Goal: Information Seeking & Learning: Learn about a topic

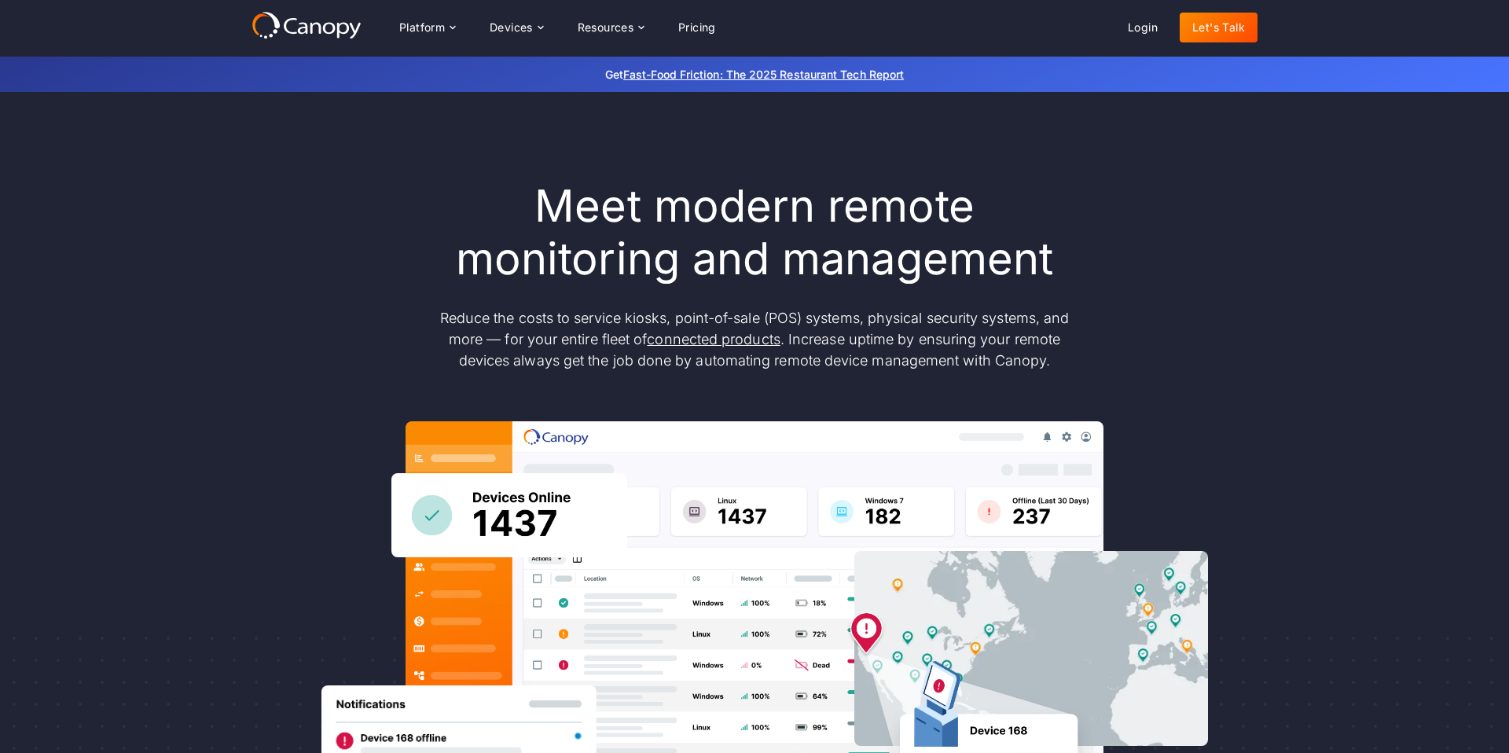
click at [1298, 308] on div "Meet modern remote monitoring and management Reduce the costs to service kiosks…" at bounding box center [754, 515] width 1509 height 846
click at [266, 299] on div "Meet modern remote monitoring and management Reduce the costs to service kiosks…" at bounding box center [754, 515] width 1006 height 670
click at [738, 29] on div "Platform Platform Monitor A centralized view of your entire fleet Manage Remote…" at bounding box center [754, 27] width 1006 height 33
click at [708, 25] on link "Pricing" at bounding box center [697, 28] width 63 height 30
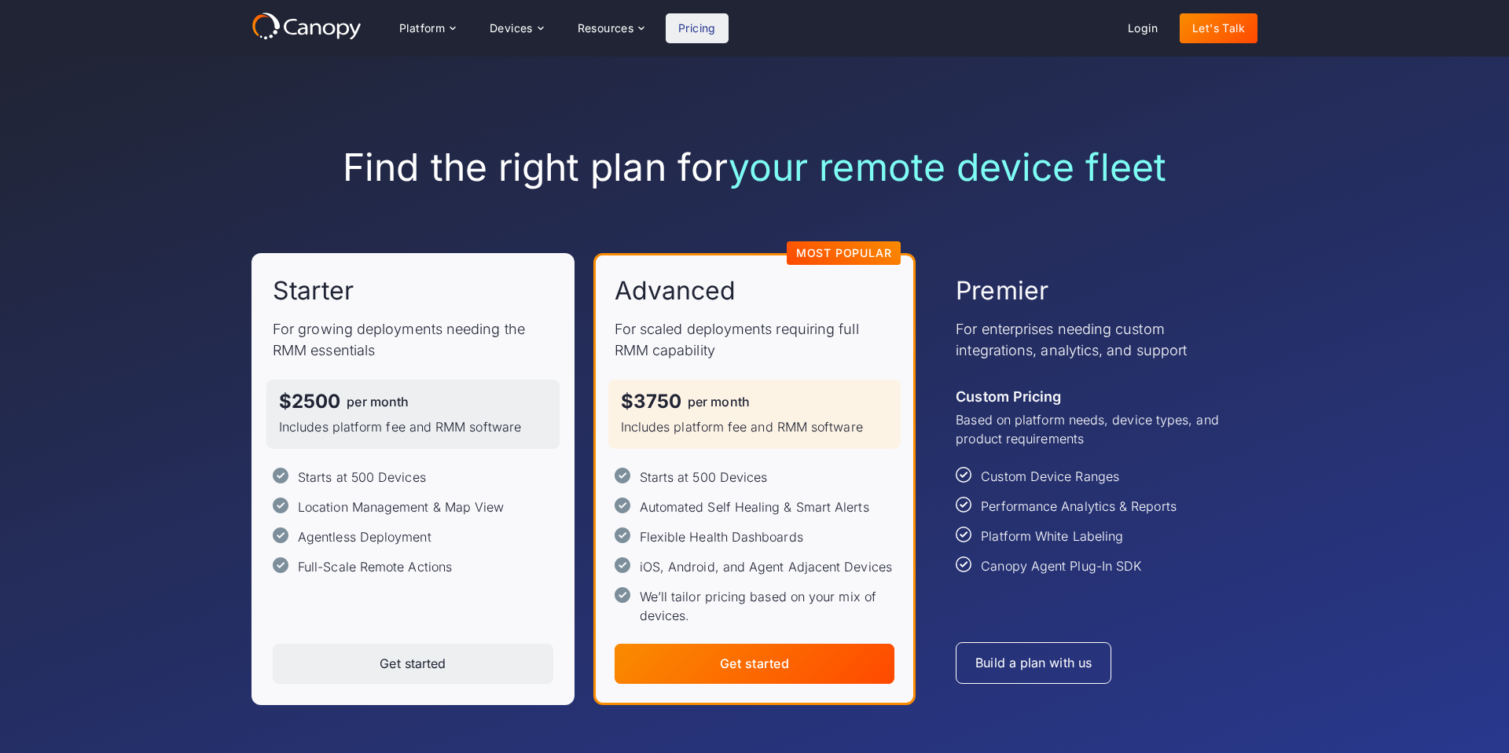
click at [200, 298] on div "Find the right plan for your remote device fleet Starter For growing deployment…" at bounding box center [754, 425] width 1509 height 736
click at [195, 320] on div "Find the right plan for your remote device fleet Starter For growing deployment…" at bounding box center [754, 425] width 1509 height 736
click at [185, 372] on div "Find the right plan for your remote device fleet Starter For growing deployment…" at bounding box center [754, 425] width 1509 height 736
click at [183, 336] on div "Find the right plan for your remote device fleet Starter For growing deployment…" at bounding box center [754, 425] width 1509 height 736
click at [219, 396] on div "Find the right plan for your remote device fleet Starter For growing deployment…" at bounding box center [754, 425] width 1509 height 736
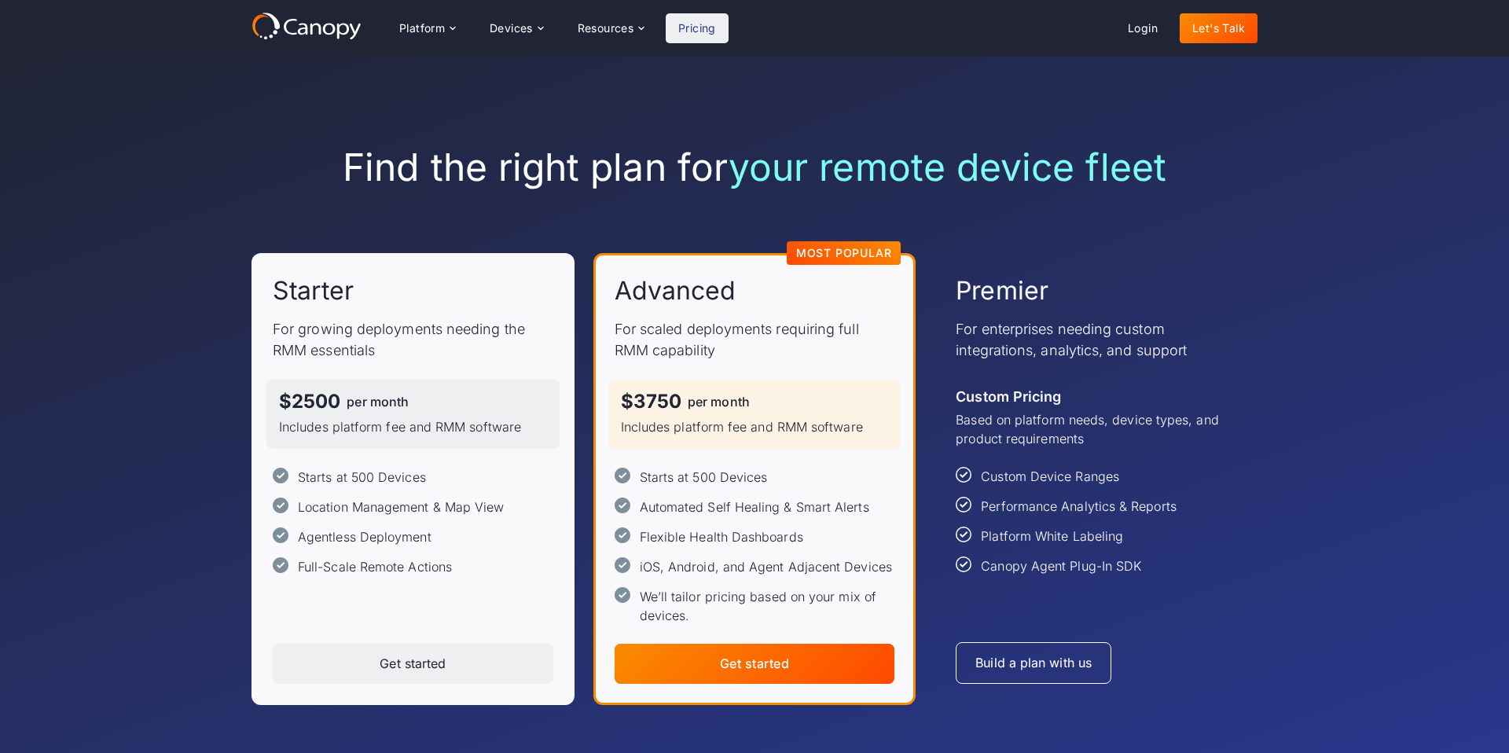
click at [567, 145] on h1 "Find the right plan for your remote device fleet" at bounding box center [754, 168] width 1006 height 46
click at [531, 28] on div "Devices" at bounding box center [511, 28] width 43 height 11
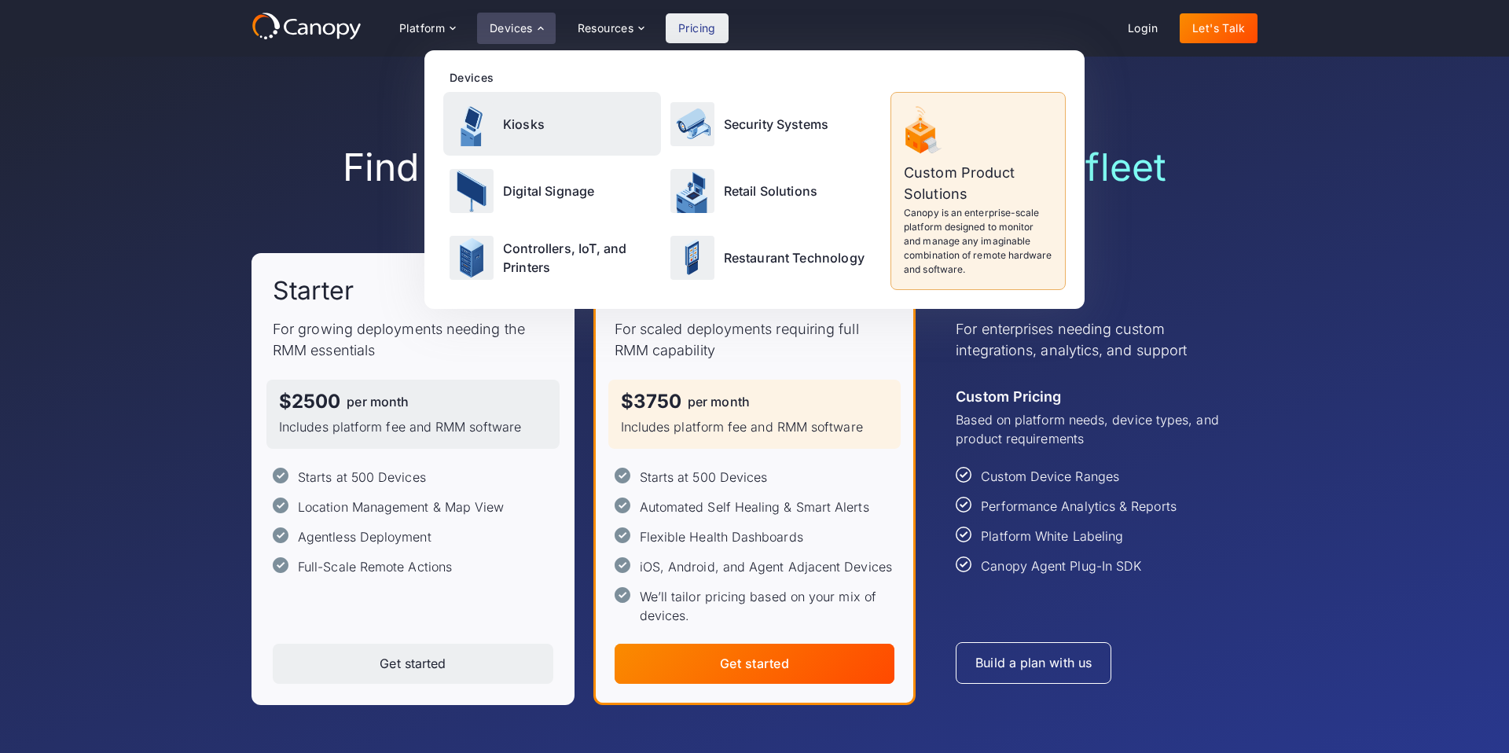
click at [530, 119] on p "Kiosks" at bounding box center [524, 124] width 42 height 19
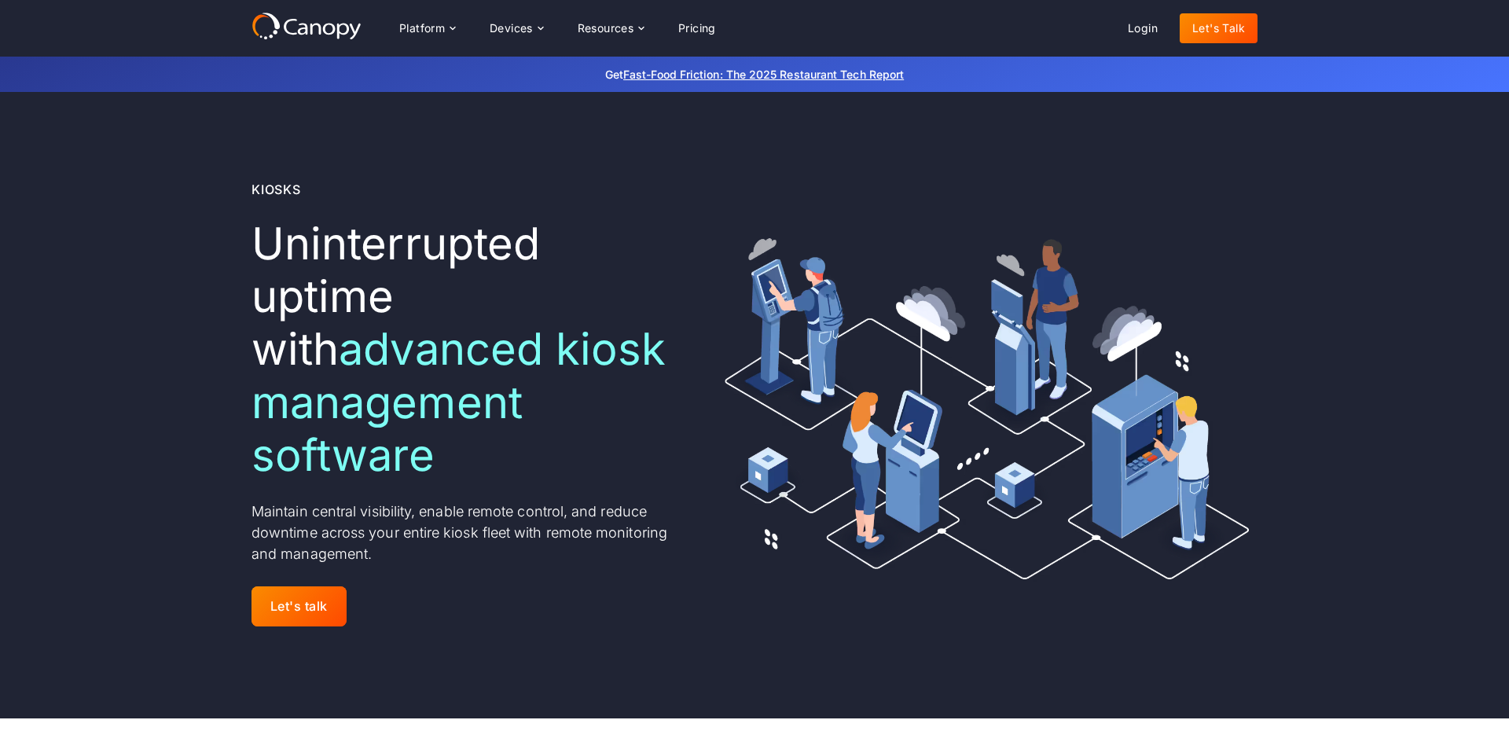
click at [522, 112] on div "Kiosks Uninterrupted uptime with advanced kiosk management software ‍ Maintain …" at bounding box center [754, 405] width 1006 height 626
click at [442, 36] on div "Platform" at bounding box center [427, 28] width 81 height 31
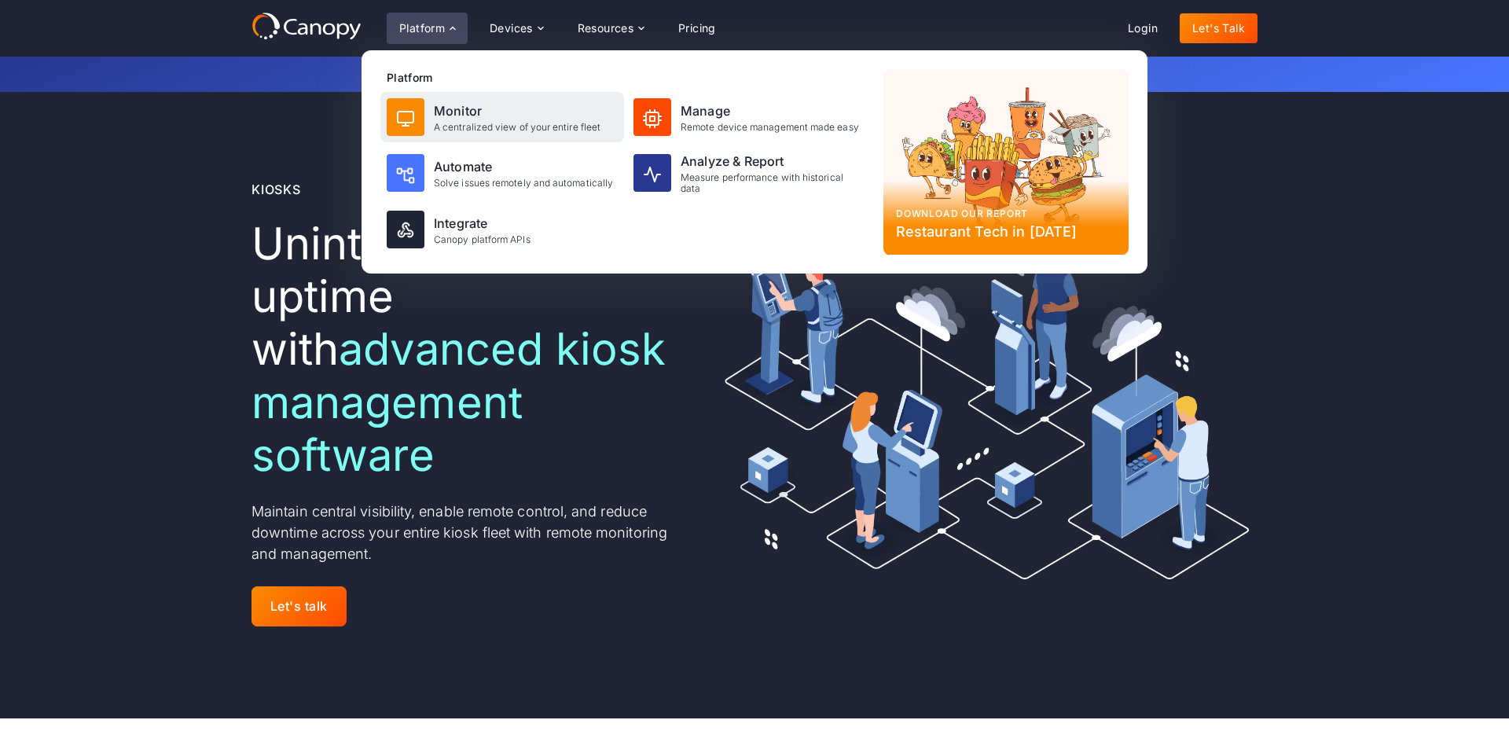
click at [453, 110] on div "Monitor" at bounding box center [517, 110] width 167 height 19
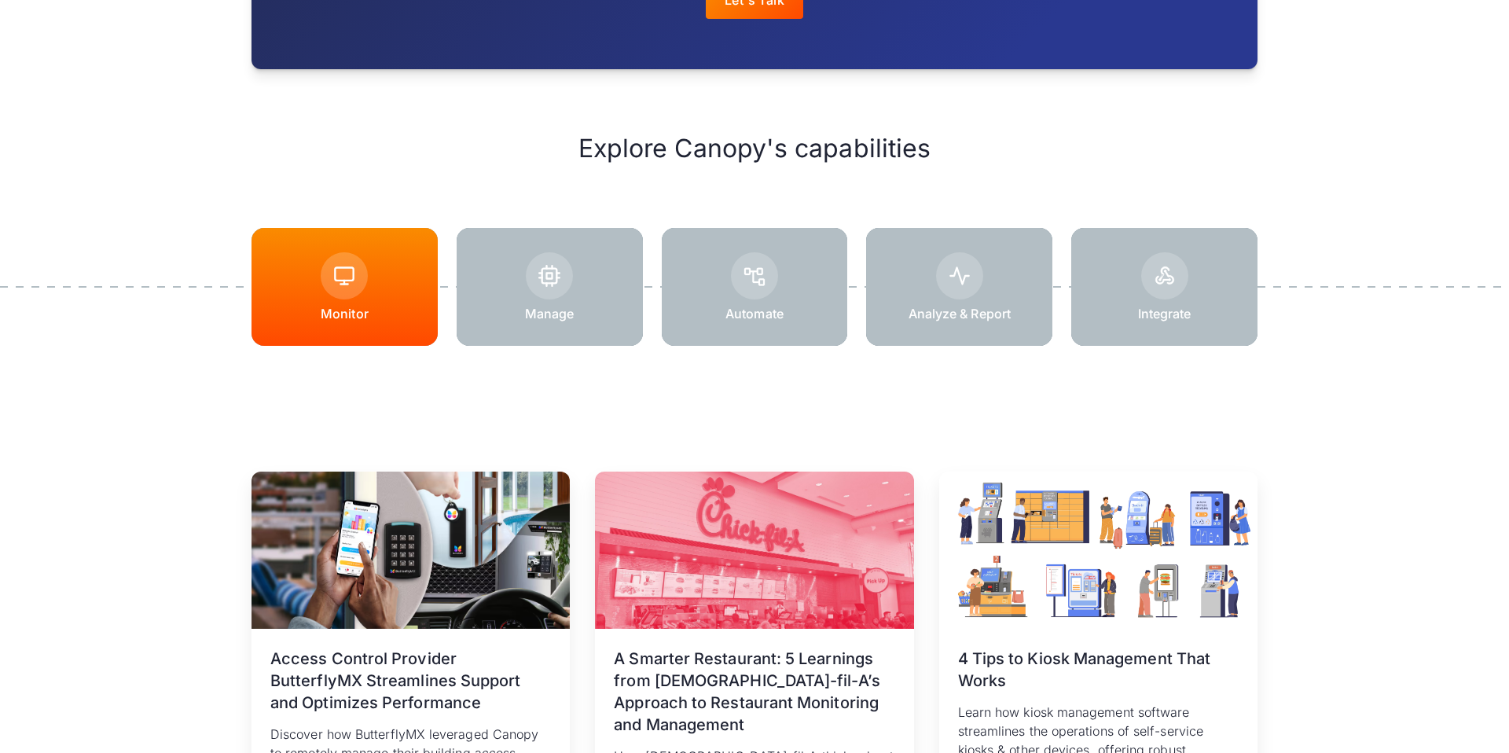
scroll to position [1973, 0]
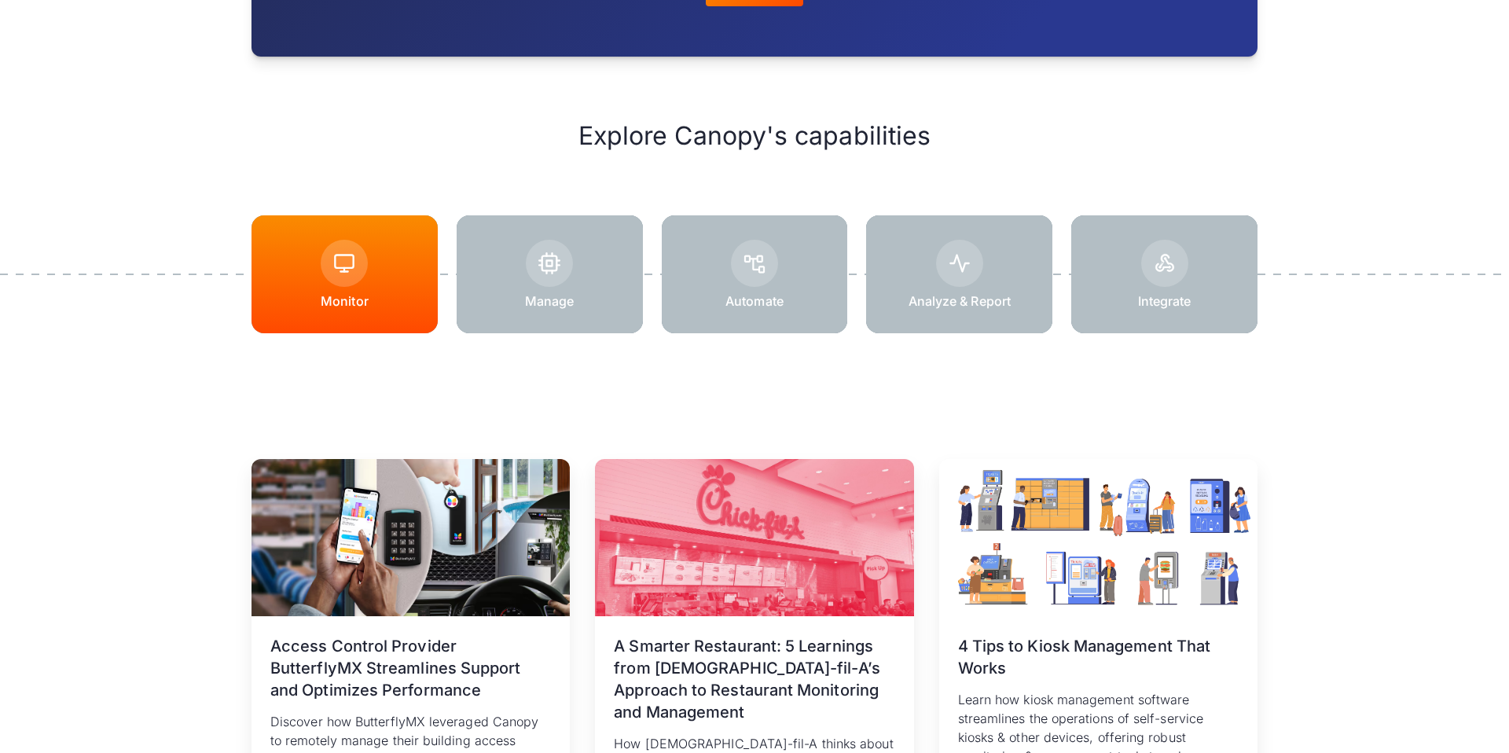
click at [507, 278] on div at bounding box center [550, 274] width 186 height 118
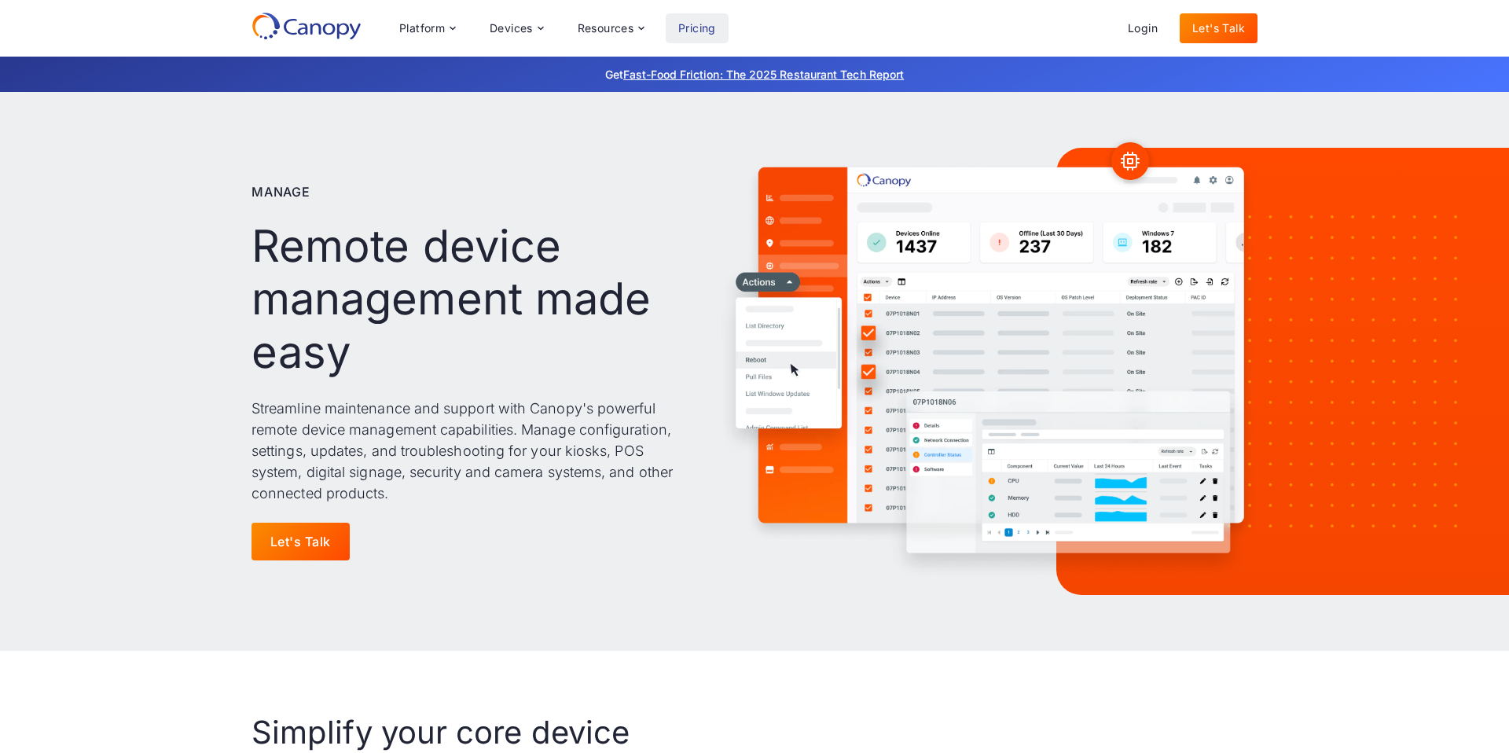
click at [707, 18] on link "Pricing" at bounding box center [697, 28] width 63 height 30
click at [436, 28] on div "Platform" at bounding box center [422, 28] width 46 height 11
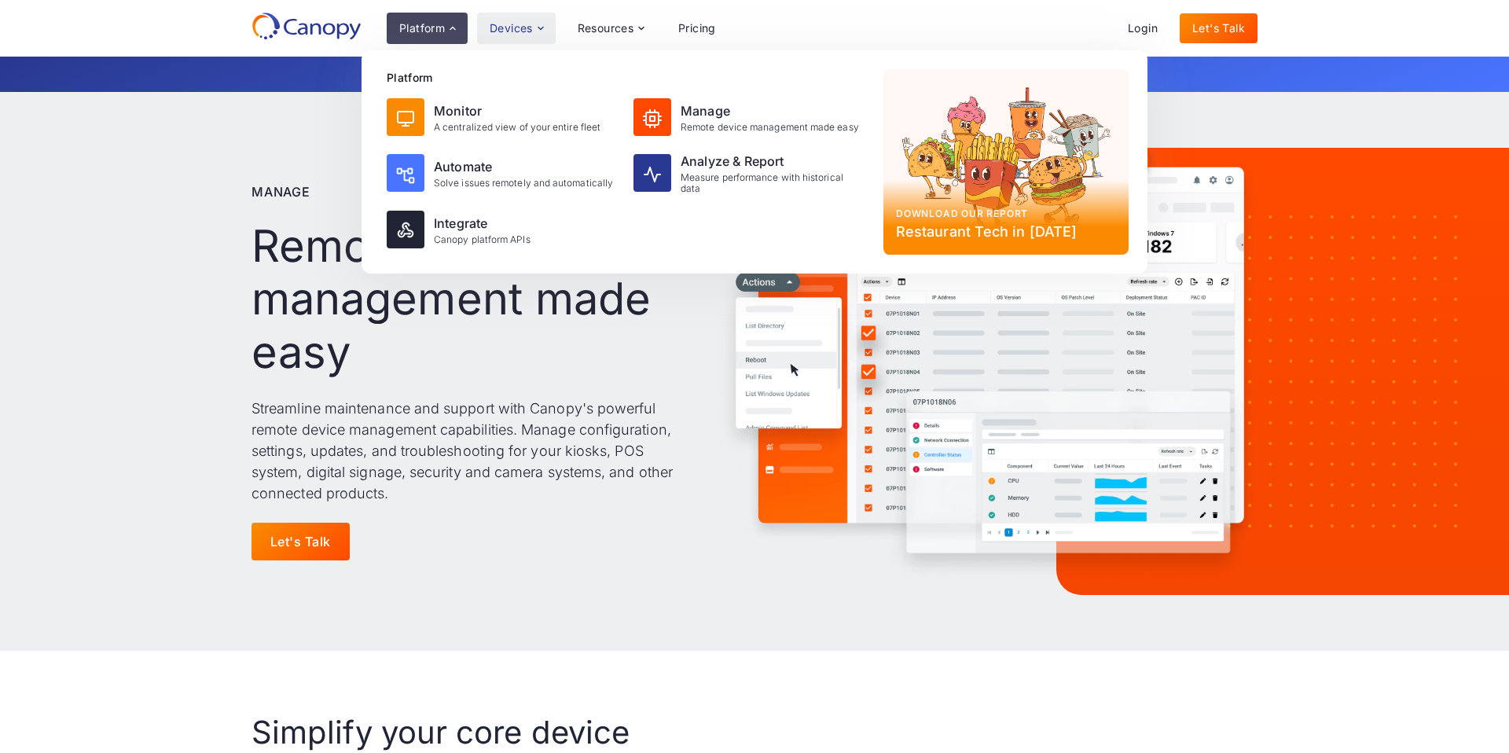
click at [523, 24] on div "Devices" at bounding box center [511, 28] width 43 height 11
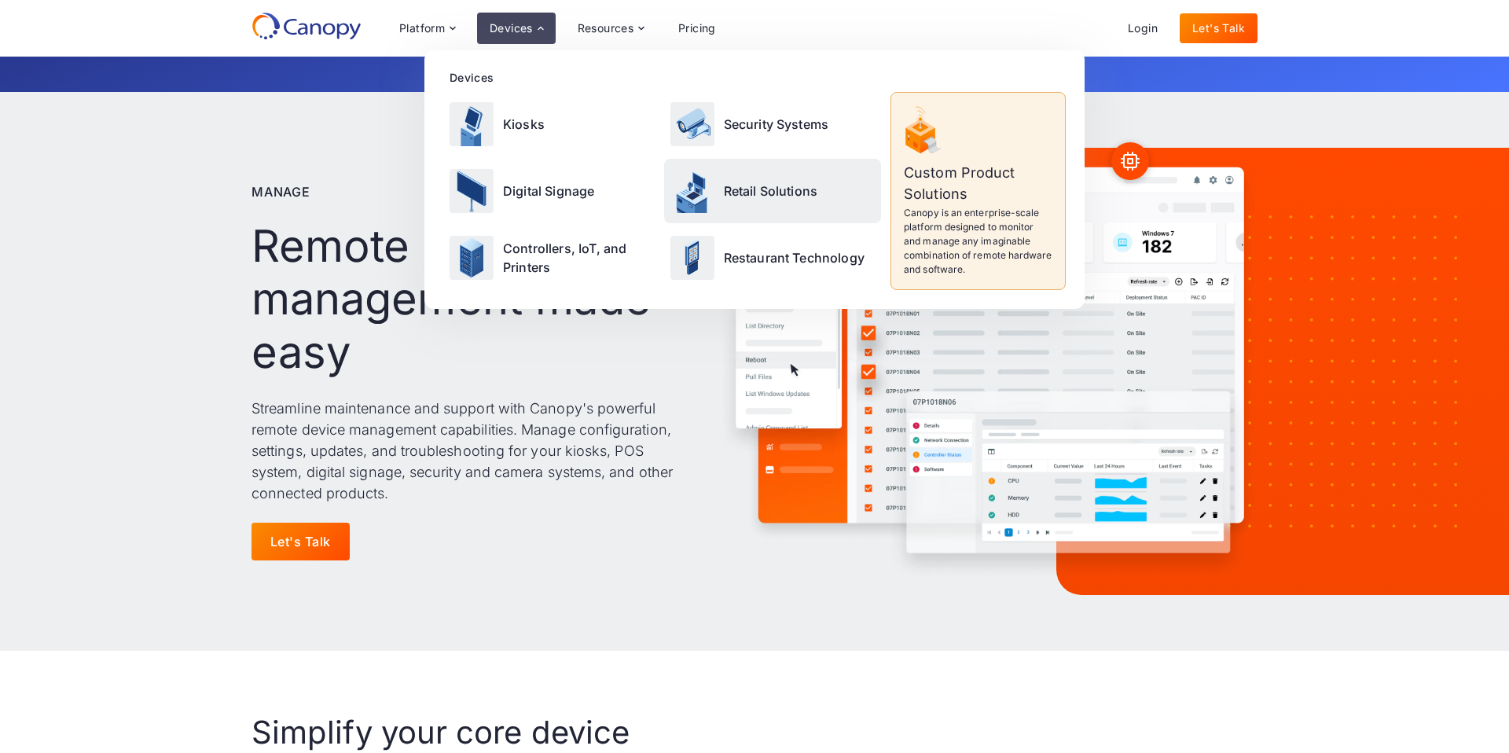
click at [813, 196] on p "Retail Solutions" at bounding box center [771, 191] width 94 height 19
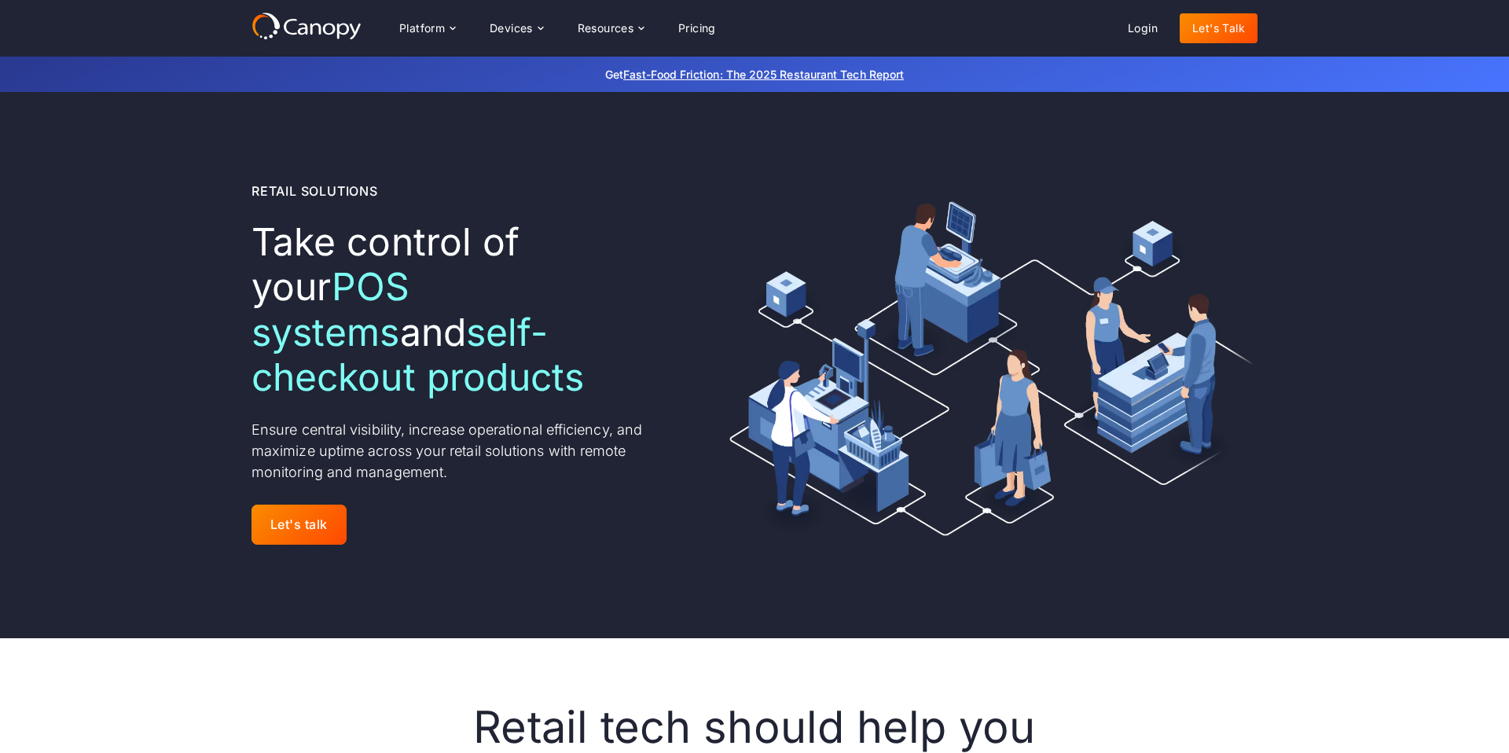
click at [558, 37] on div "Platform Platform Monitor A centralized view of your entire fleet Manage Remote…" at bounding box center [558, 28] width 342 height 31
click at [549, 34] on div "Devices" at bounding box center [516, 28] width 79 height 31
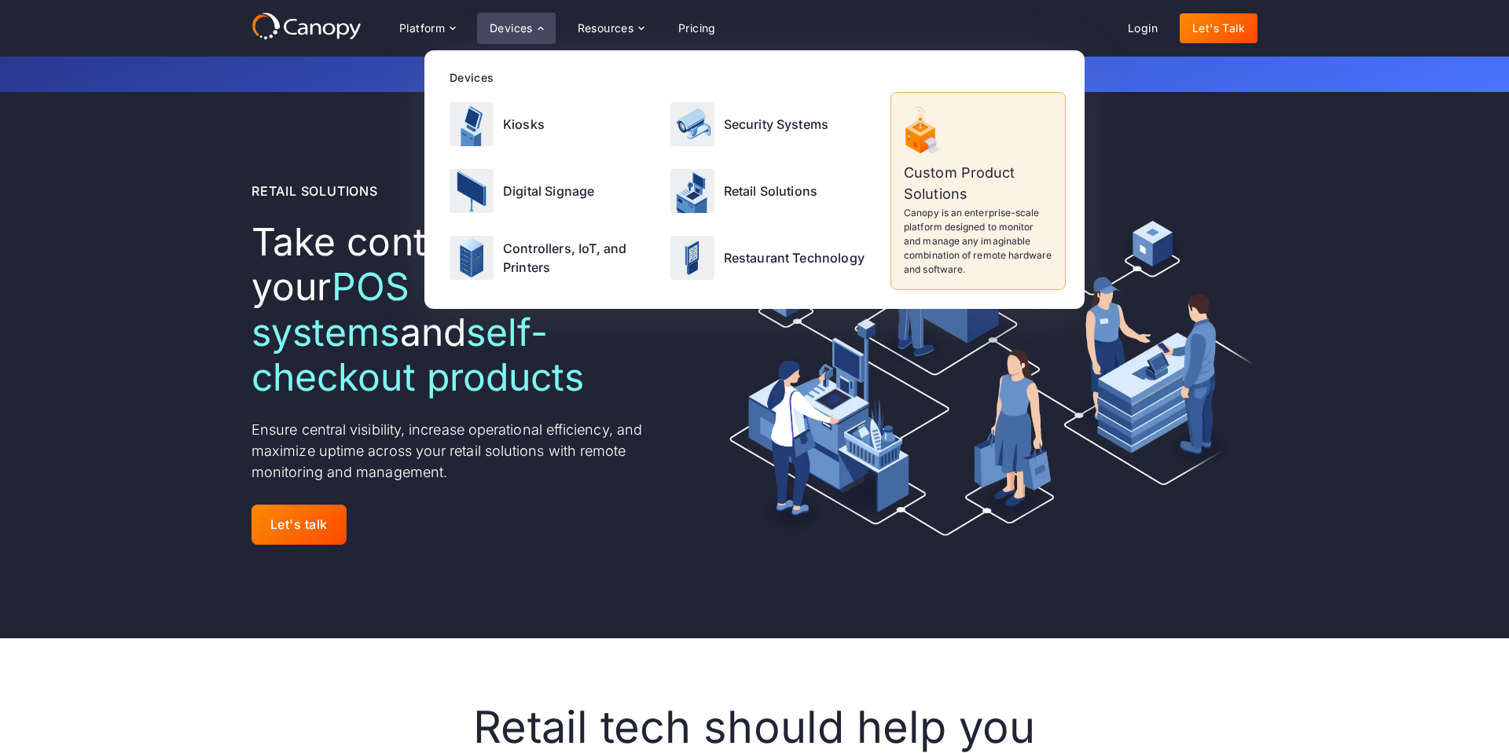
click at [422, 422] on p "Ensure central visibility, increase operational efficiency, and maximize uptime…" at bounding box center [464, 451] width 427 height 64
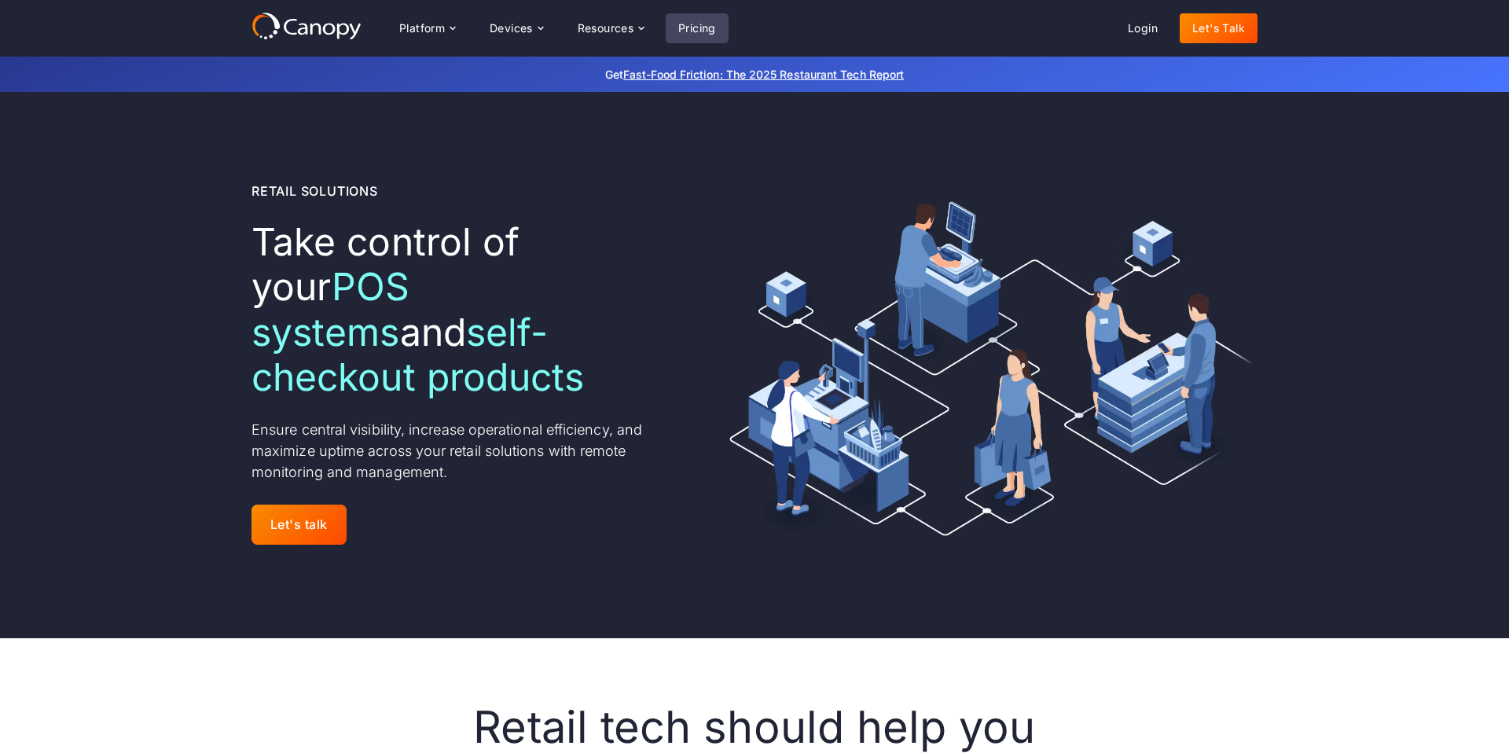
click at [694, 33] on link "Pricing" at bounding box center [697, 28] width 63 height 30
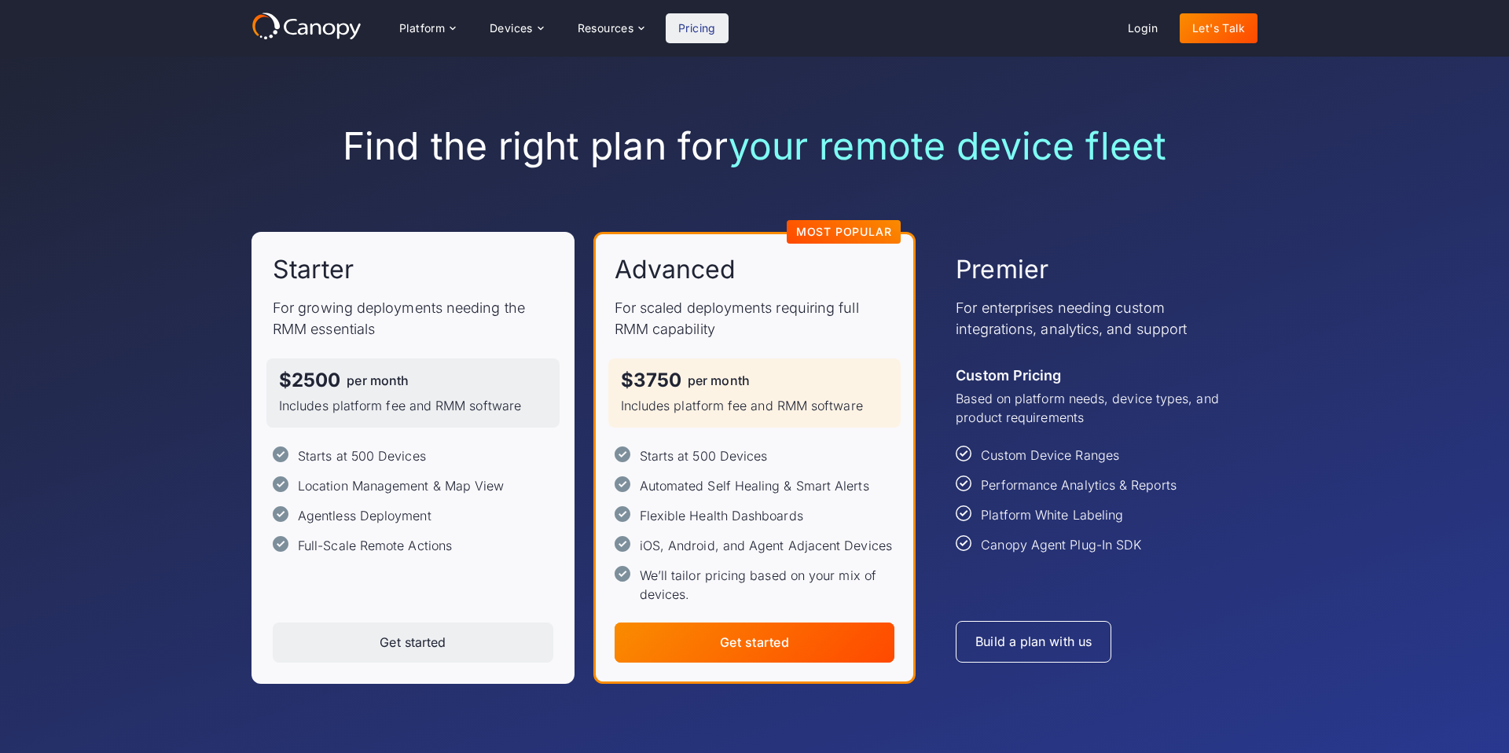
scroll to position [23, 0]
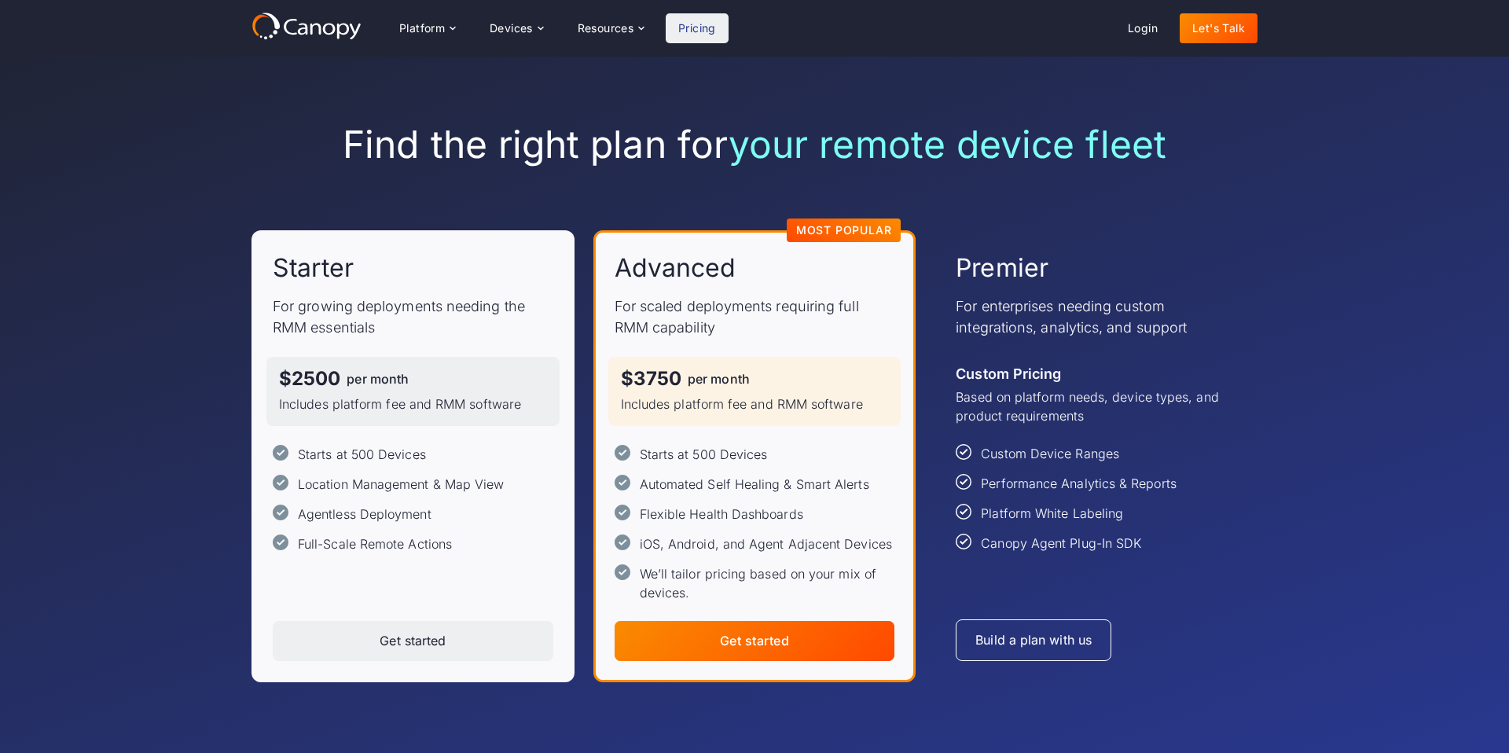
click at [226, 338] on div "Find the right plan for your remote device fleet Starter For growing deployment…" at bounding box center [754, 402] width 1509 height 736
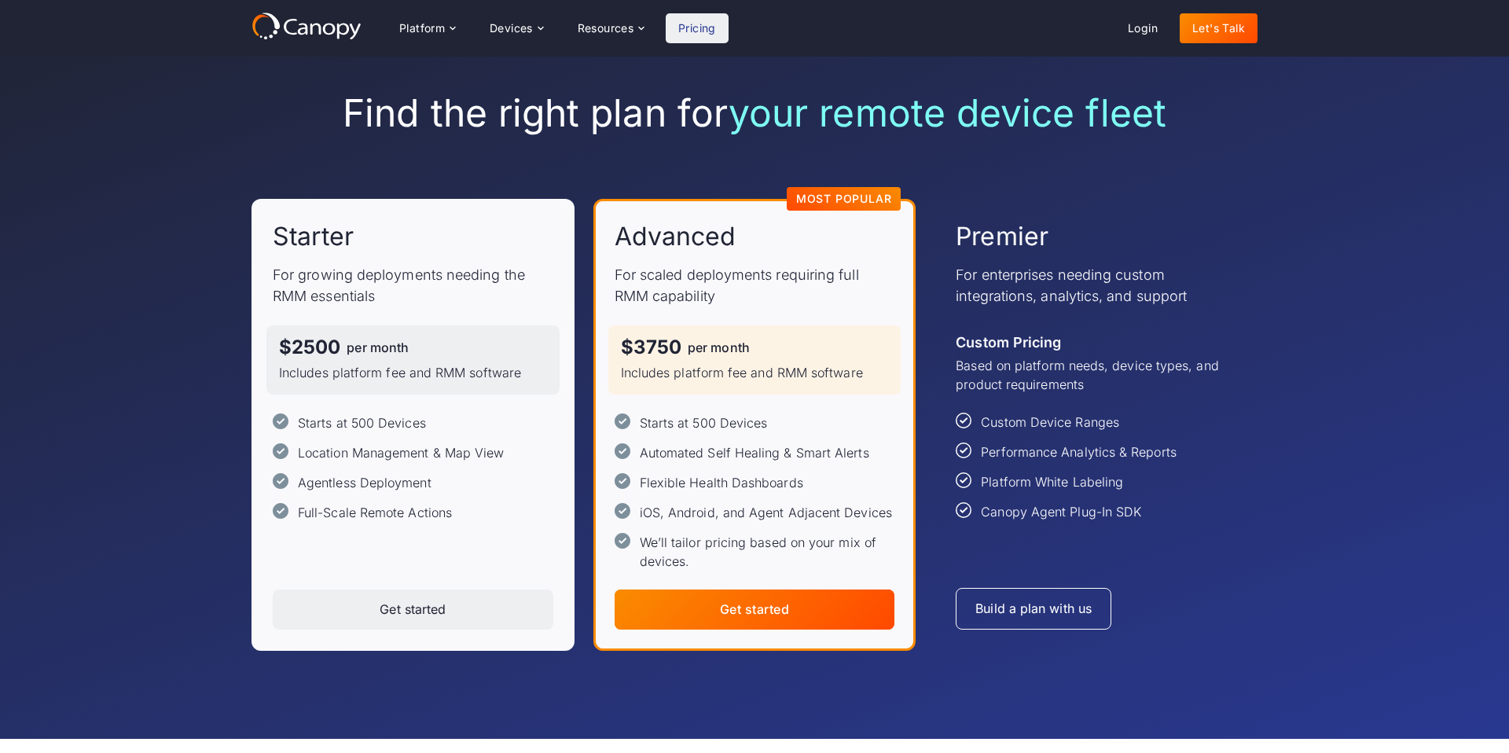
scroll to position [0, 0]
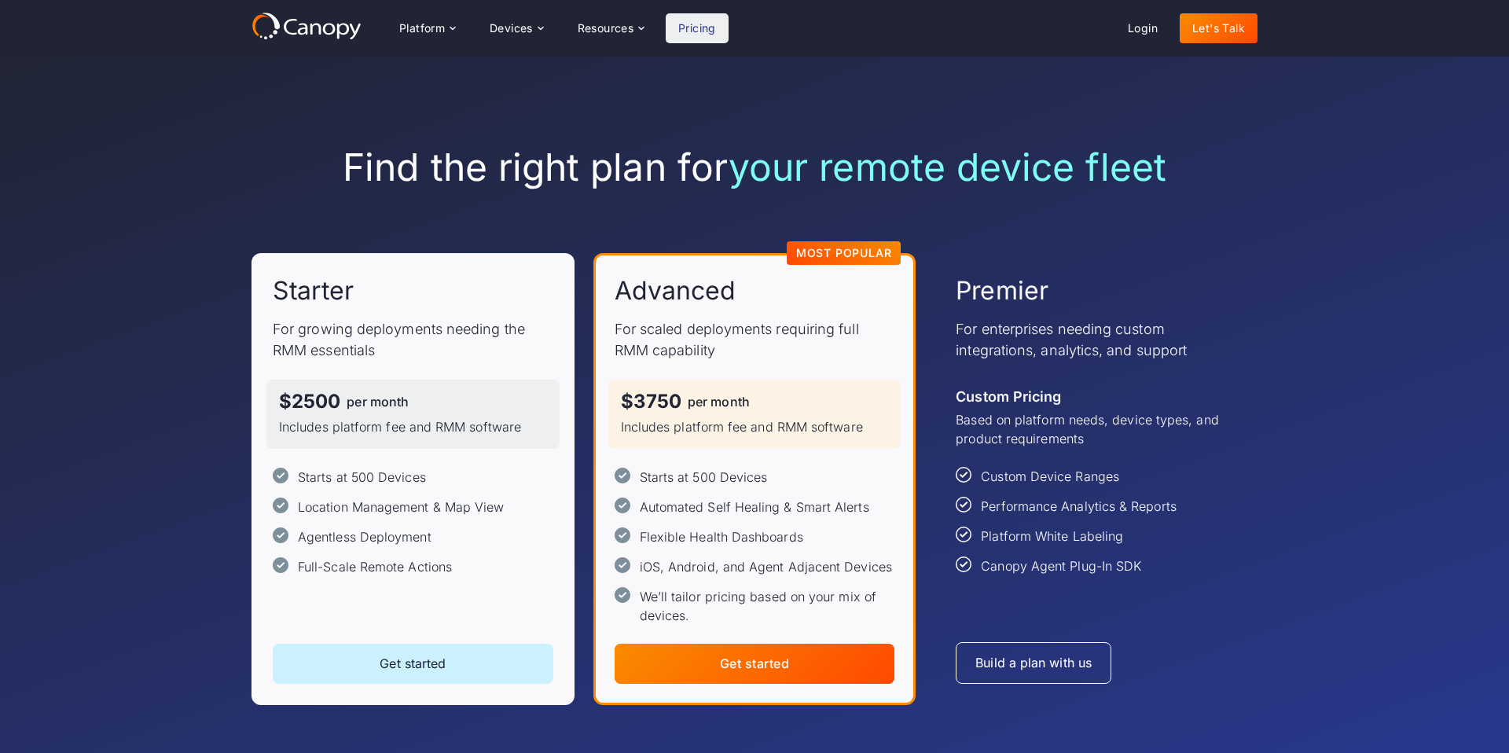
click at [424, 658] on div "Get started" at bounding box center [413, 663] width 66 height 15
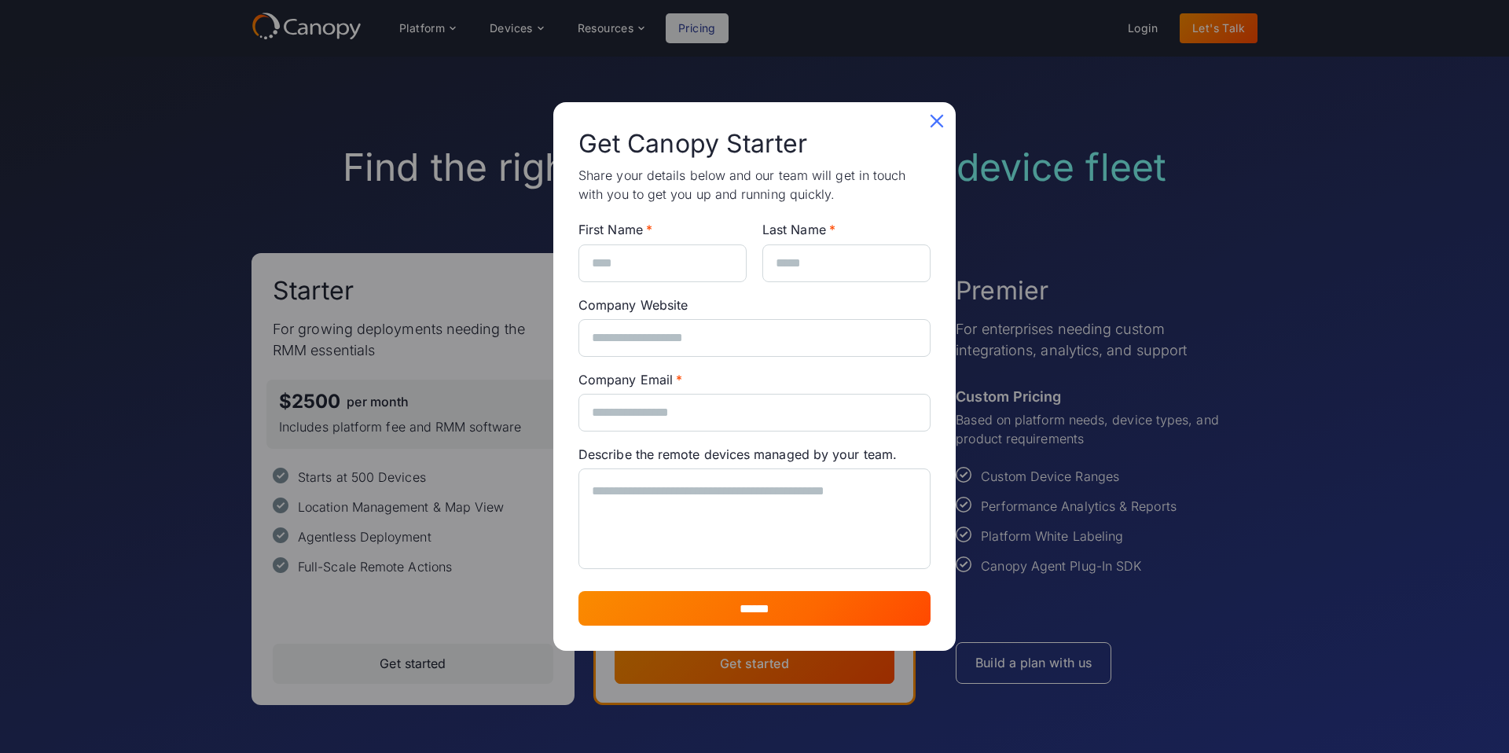
click at [932, 112] on icon at bounding box center [936, 120] width 25 height 25
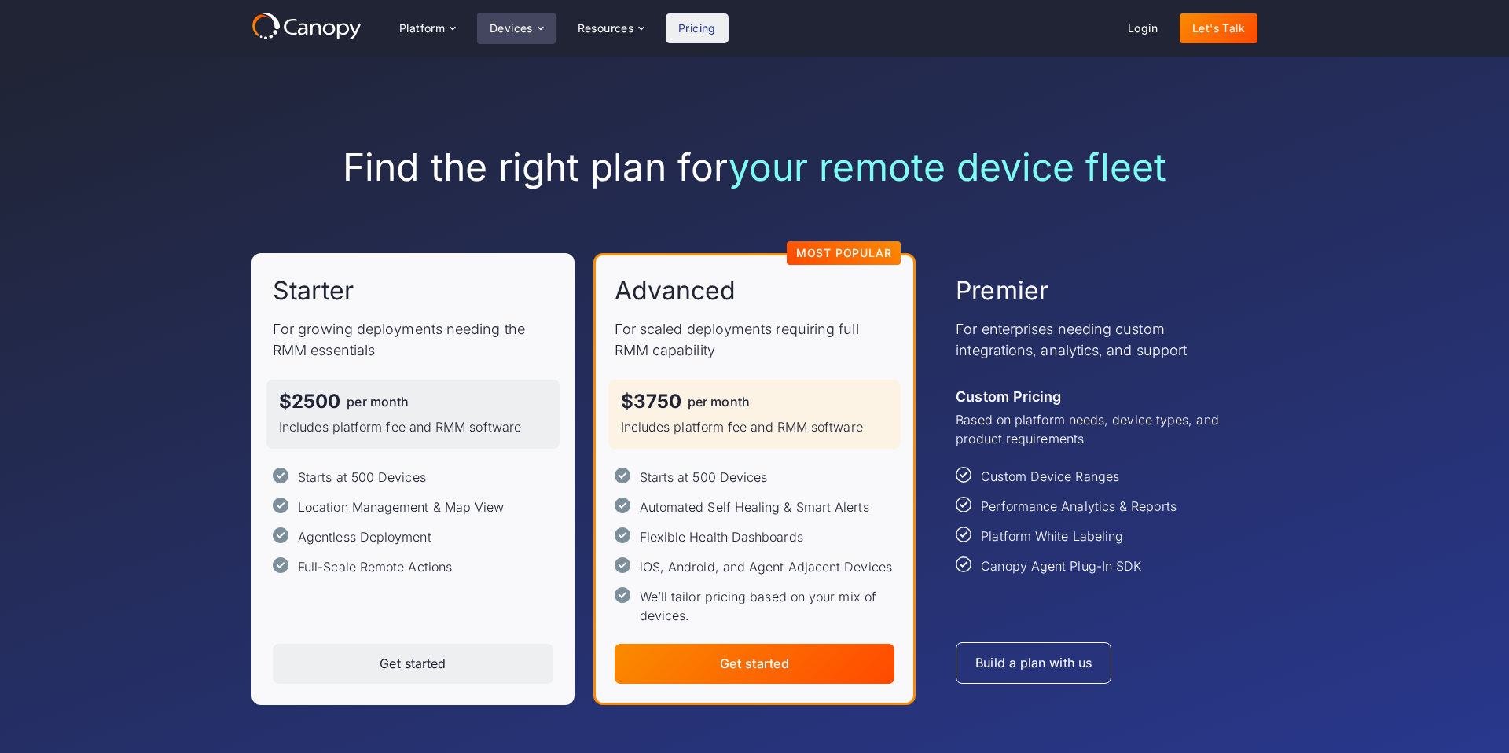
click at [520, 29] on div "Devices" at bounding box center [511, 28] width 43 height 11
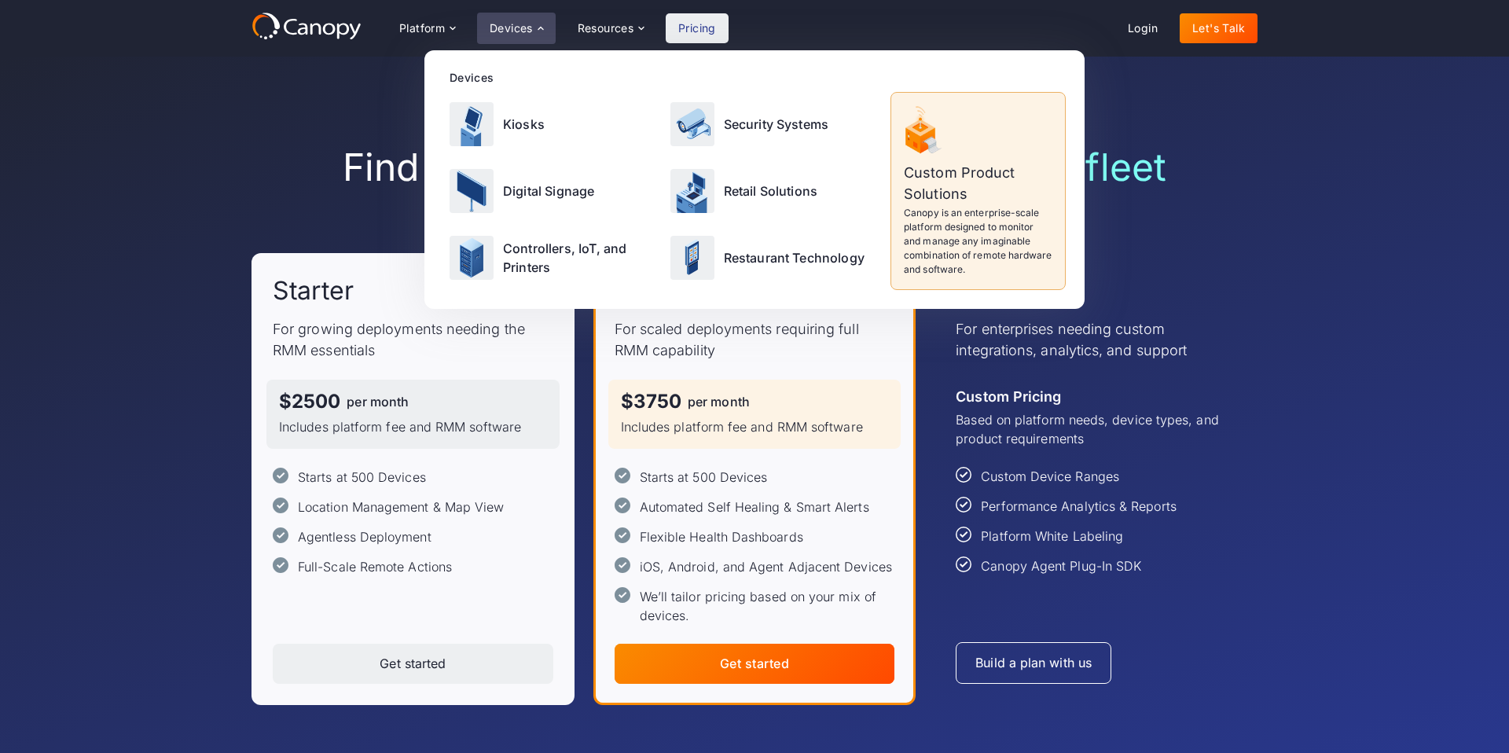
click at [119, 207] on div "Find the right plan for your remote device fleet Starter For growing deployment…" at bounding box center [754, 425] width 1509 height 736
